Goal: Find specific page/section: Find specific page/section

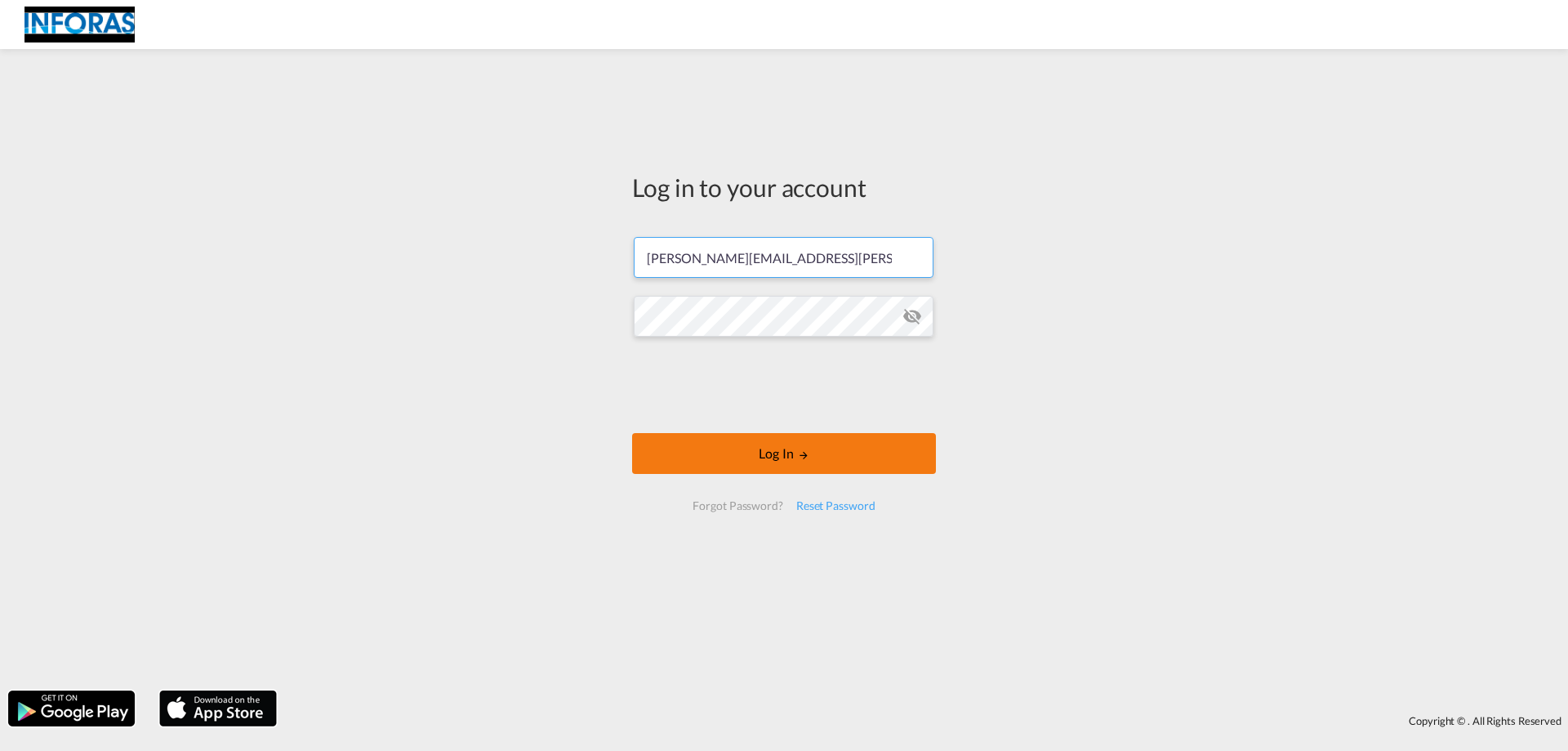
click at [755, 457] on button "Log In" at bounding box center [784, 453] width 304 height 41
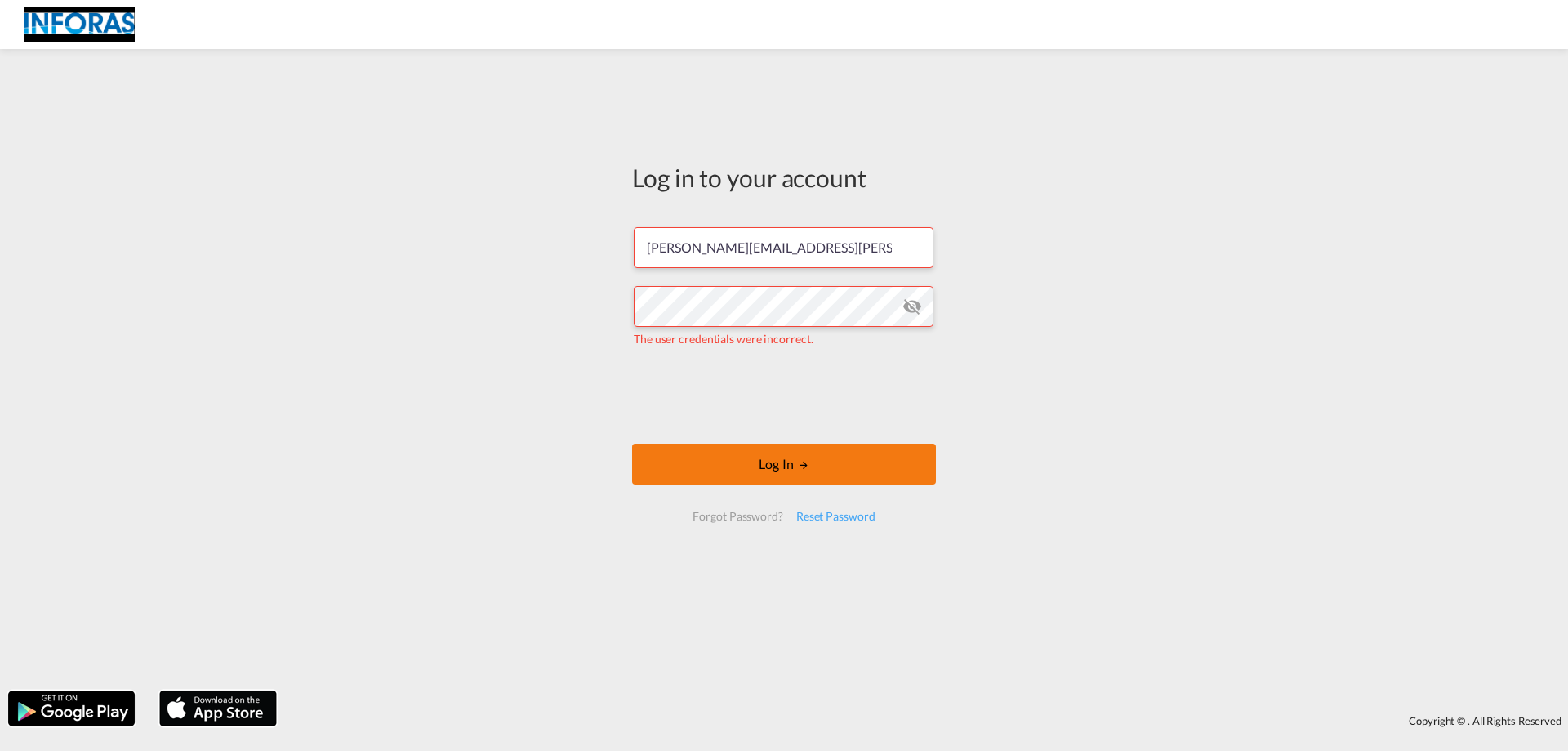
click at [693, 459] on button "Log In" at bounding box center [784, 464] width 304 height 41
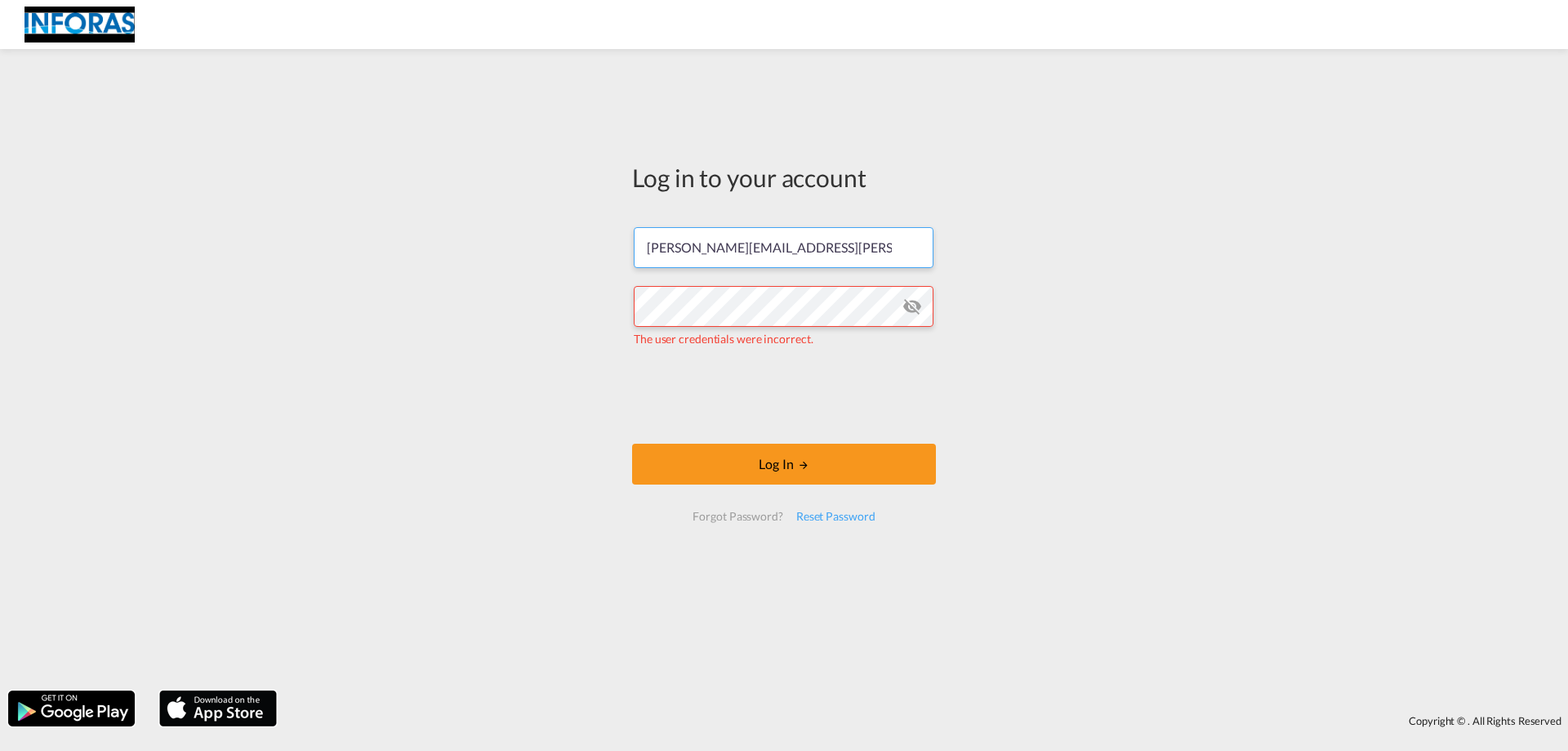
drag, startPoint x: 745, startPoint y: 259, endPoint x: 624, endPoint y: 257, distance: 121.0
click at [624, 257] on div "Log in to your account patrick.soltau@ingo-gallmeister.de The user credentials …" at bounding box center [784, 348] width 328 height 582
paste input "dennis.prang"
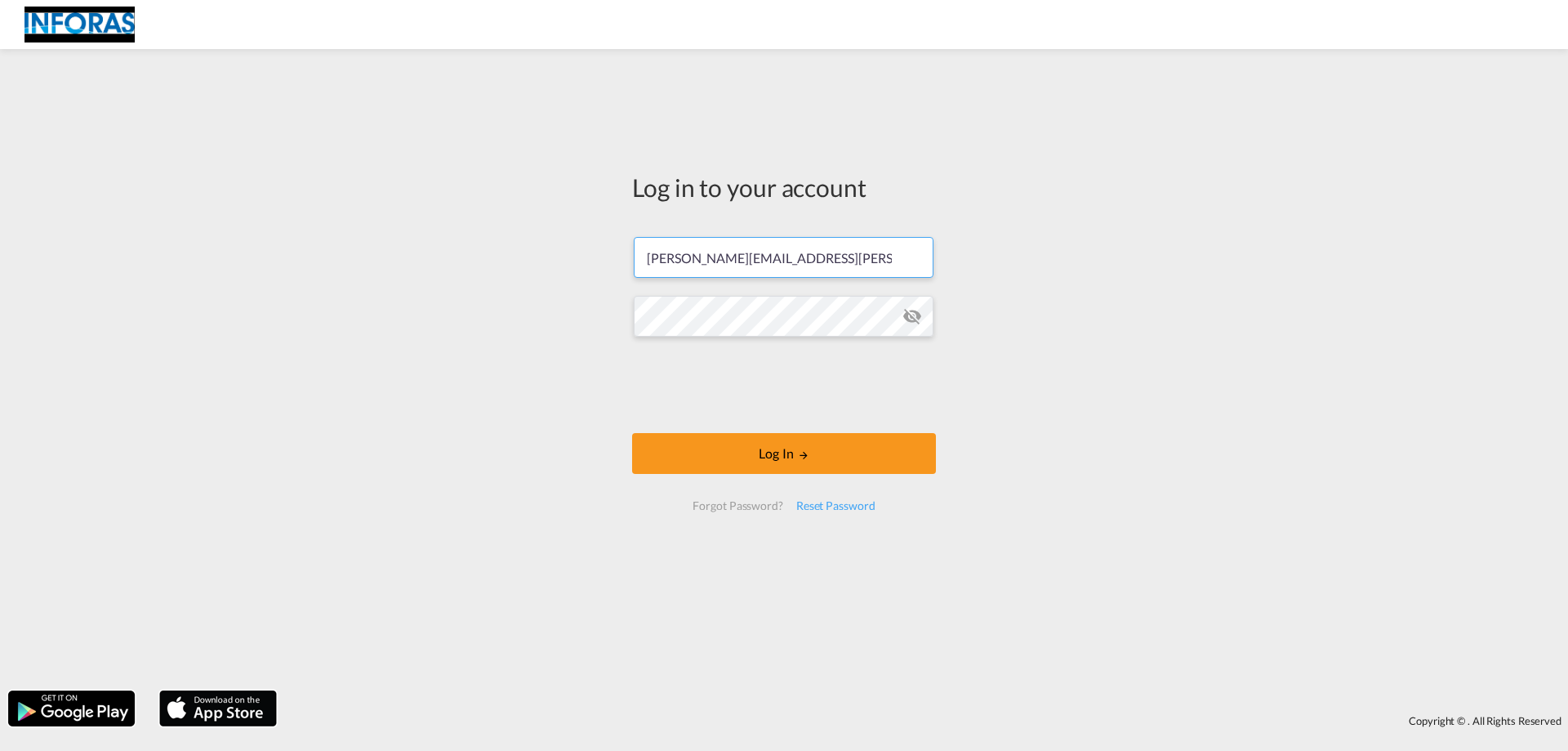
type input "[PERSON_NAME][EMAIL_ADDRESS][PERSON_NAME][DOMAIN_NAME]"
click at [556, 311] on div "Log in to your account dennis.prang@ingo-gallmeister.de Log In Forgot Password?…" at bounding box center [784, 370] width 1568 height 625
click at [695, 440] on button "Log In" at bounding box center [784, 453] width 304 height 41
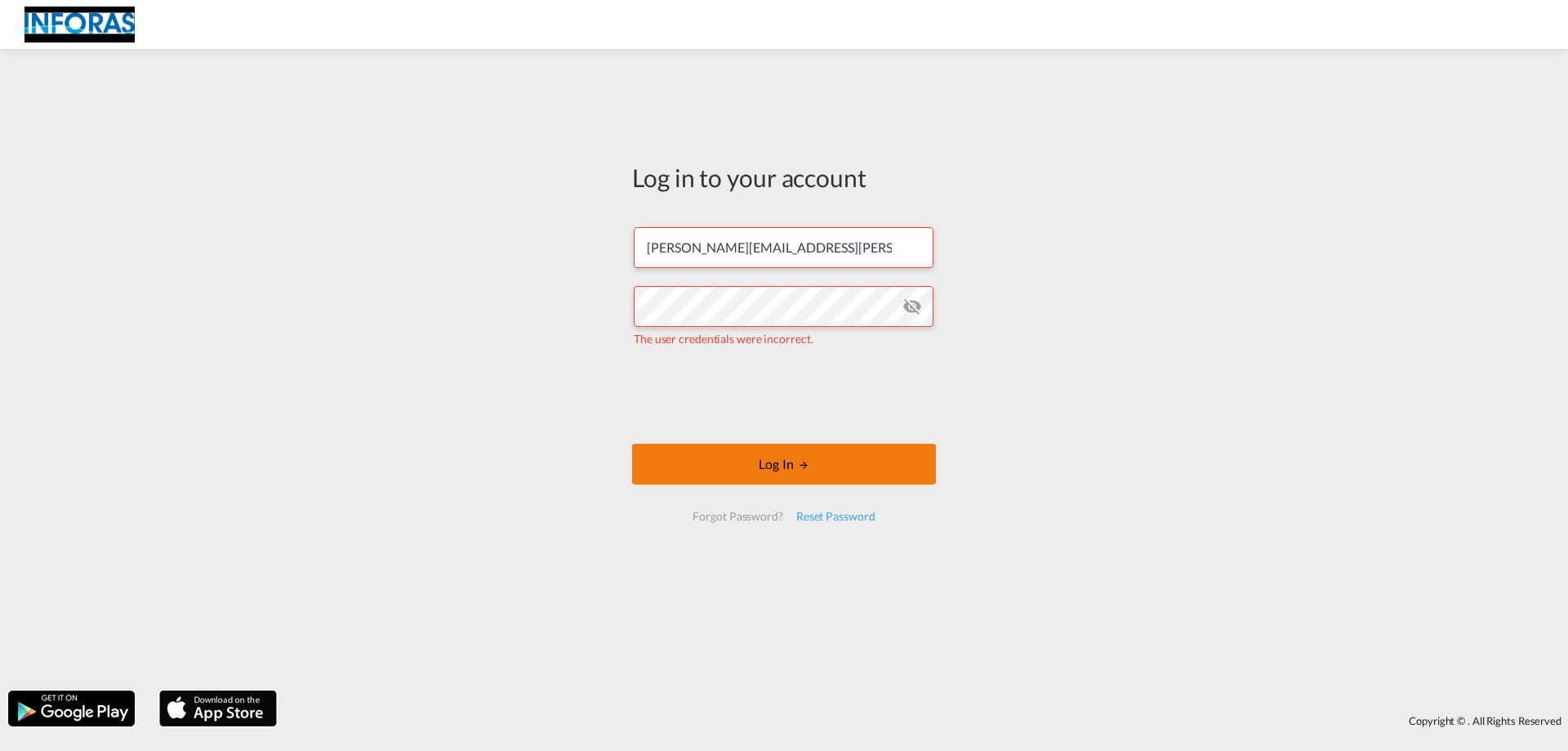
click at [807, 473] on button "Log In" at bounding box center [784, 464] width 304 height 41
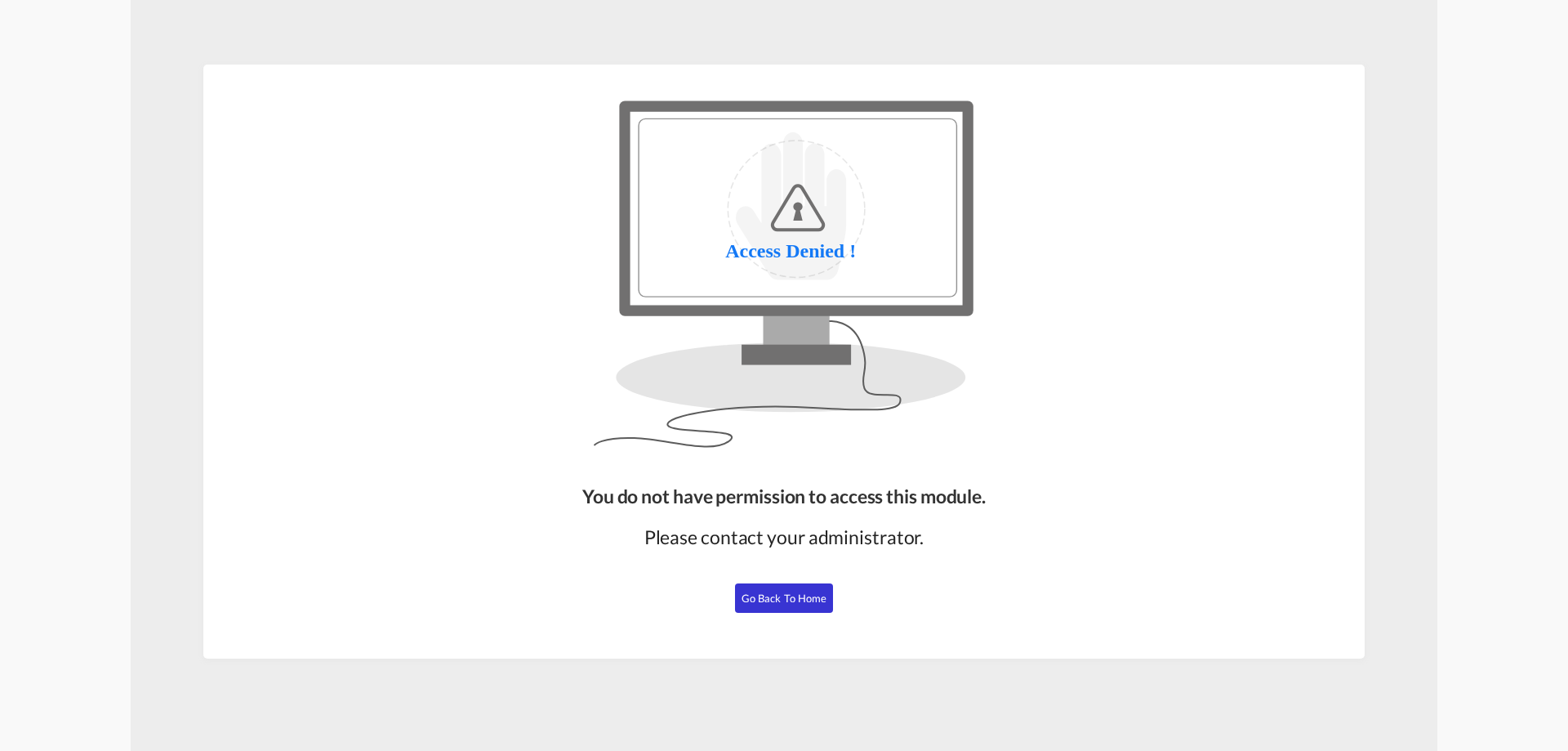
click at [780, 589] on button "Go Back to Home" at bounding box center [784, 597] width 98 height 29
click at [776, 592] on span "Go Back to Home" at bounding box center [785, 598] width 86 height 13
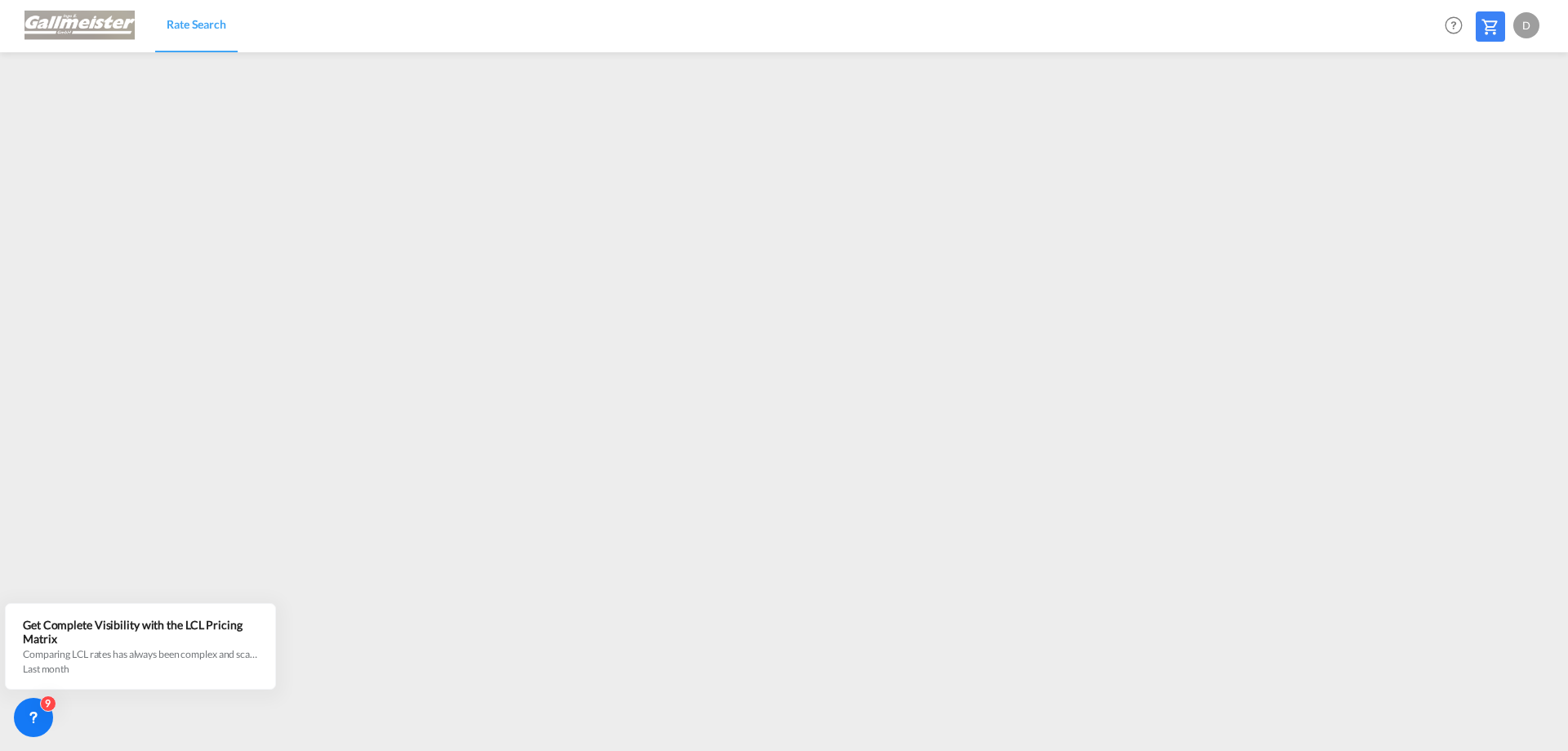
click at [1529, 24] on div "D" at bounding box center [1527, 25] width 26 height 26
click at [1509, 67] on button "My Profile" at bounding box center [1507, 71] width 106 height 32
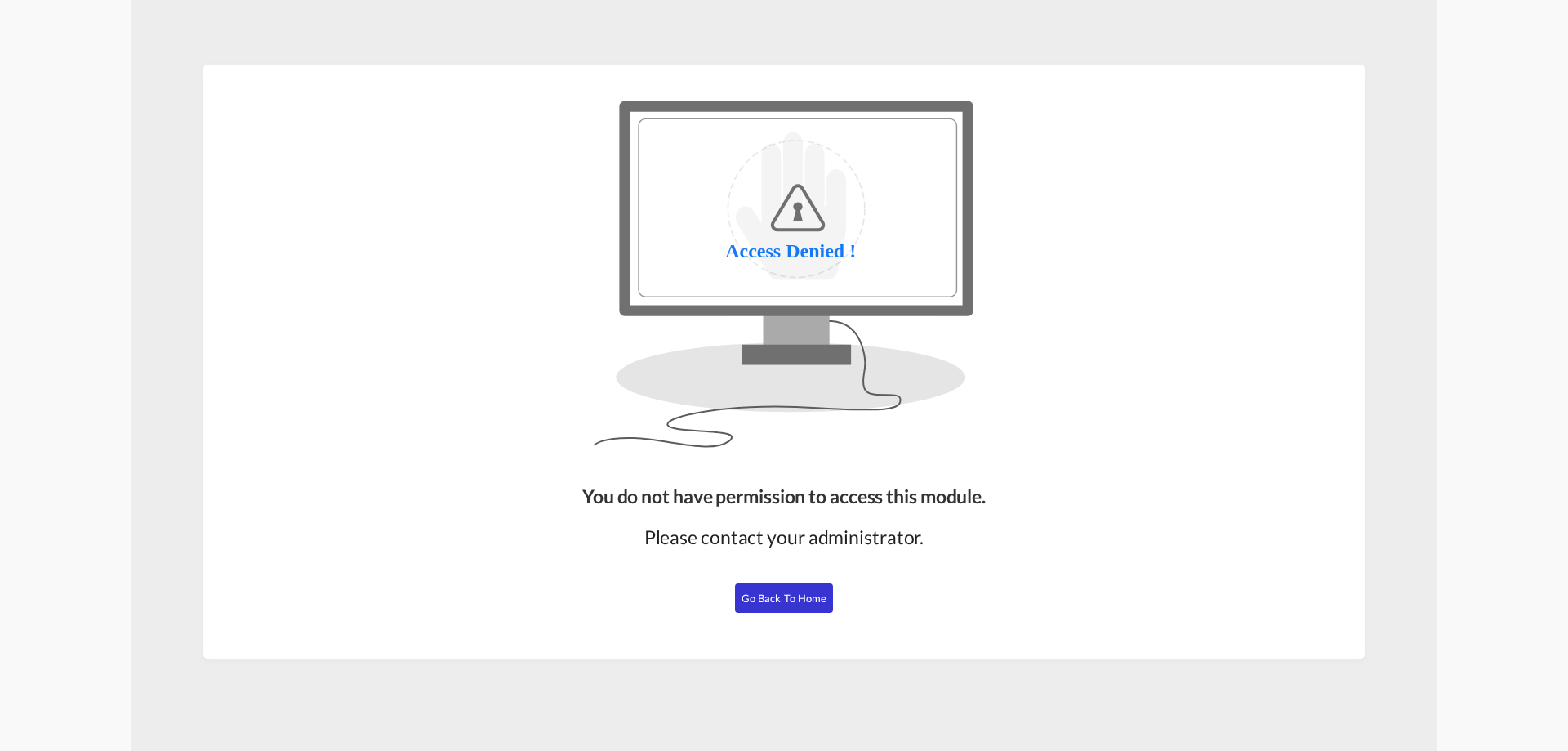
click at [776, 594] on span "Go Back to Home" at bounding box center [785, 598] width 86 height 13
